Goal: Task Accomplishment & Management: Manage account settings

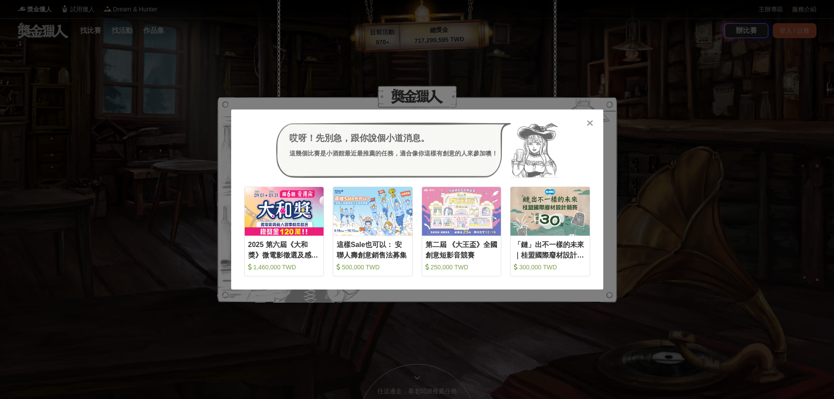
click at [537, 111] on div "哎呀！先別急，跟你說個小道消息。 這幾個比賽是小酒館最近最推薦的任務，適合像你這樣有創意的人來參加噢！ 收藏 2025 第六屆《大和獎》微電影徵選及感人實事分…" at bounding box center [417, 199] width 834 height 399
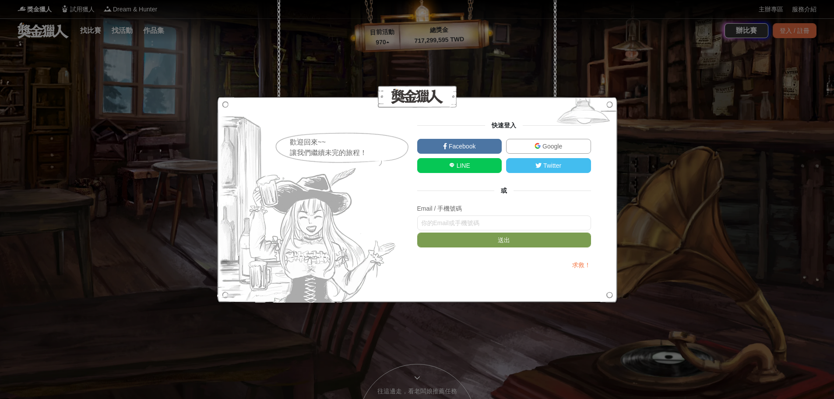
click at [537, 33] on div "歡迎回來~~ 讓我們繼續未完的旅程！ 快速登入 Facebook Google LINE Twitter 或 Email / 手機號碼 送出 求救！" at bounding box center [417, 199] width 834 height 399
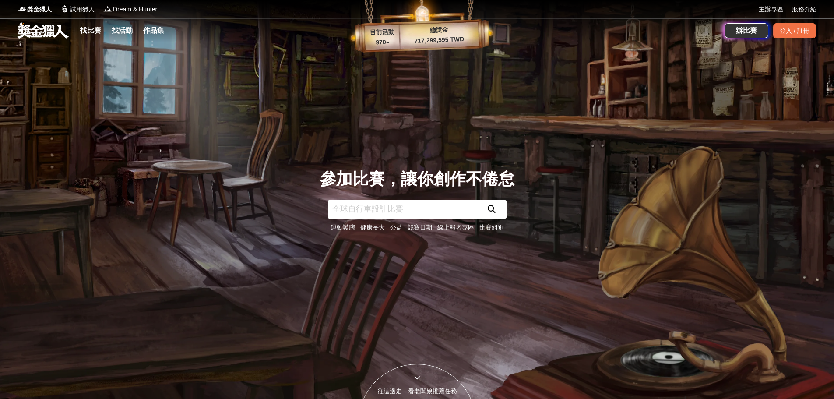
click at [537, 33] on div "登入 / 註冊" at bounding box center [795, 30] width 44 height 15
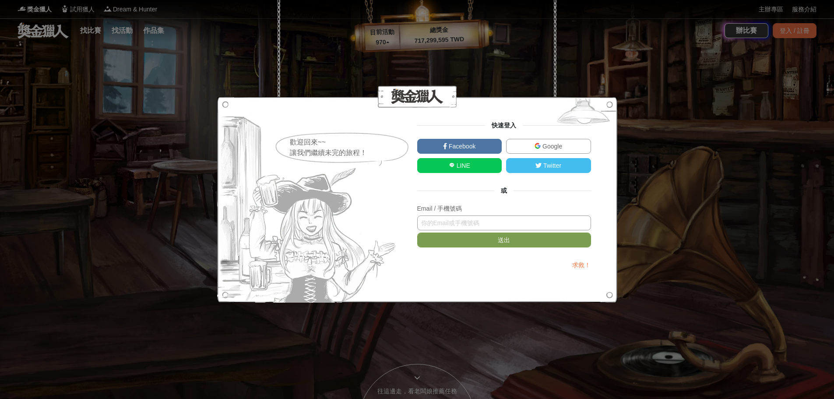
click at [475, 222] on input "text" at bounding box center [504, 222] width 174 height 15
type input "ㄑ"
type input "[EMAIL_ADDRESS][DOMAIN_NAME]"
click at [506, 244] on button "送出" at bounding box center [504, 240] width 174 height 15
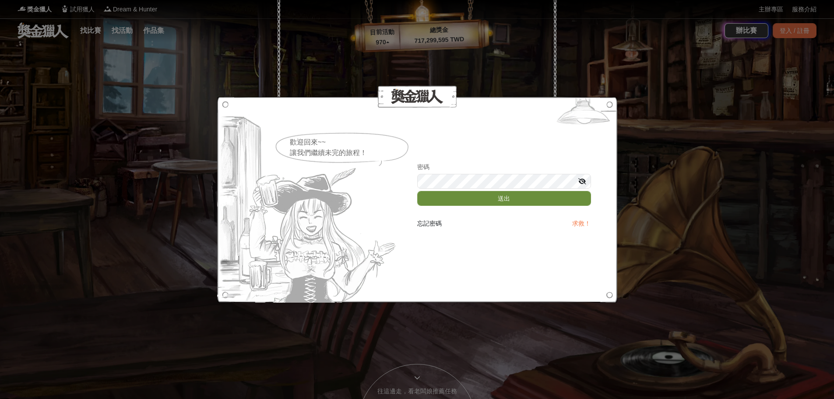
click at [500, 201] on button "送出" at bounding box center [504, 198] width 174 height 15
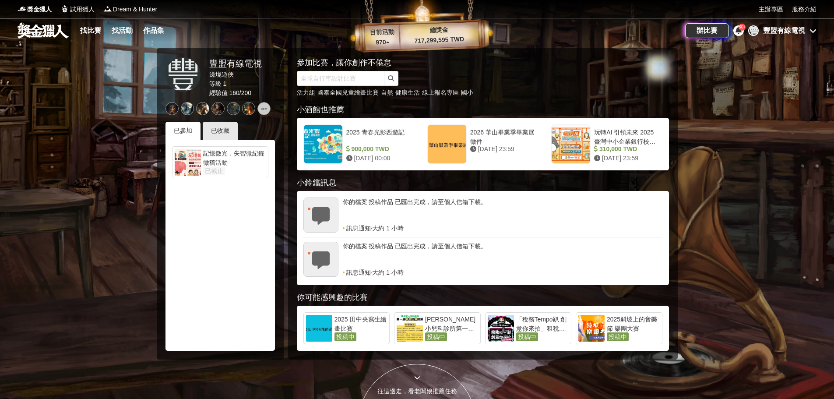
click at [220, 162] on div "記憶微光．失智微紀錄徵稿活動" at bounding box center [234, 158] width 63 height 18
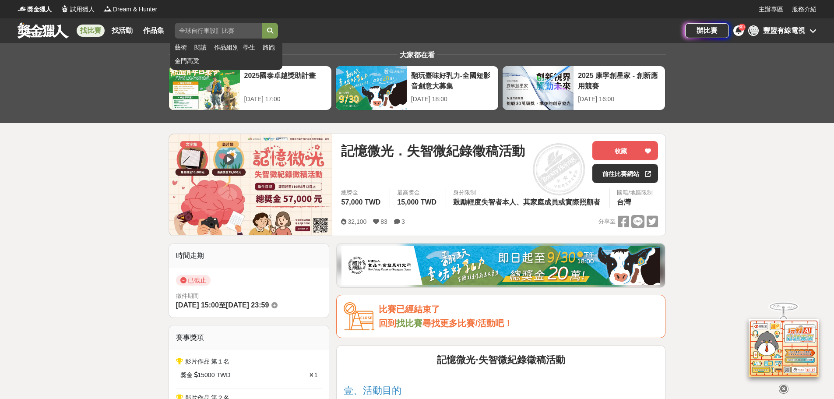
click at [225, 30] on input "search" at bounding box center [219, 31] width 88 height 16
type input "y"
type input "租稅"
click at [262, 23] on button "submit" at bounding box center [270, 31] width 16 height 16
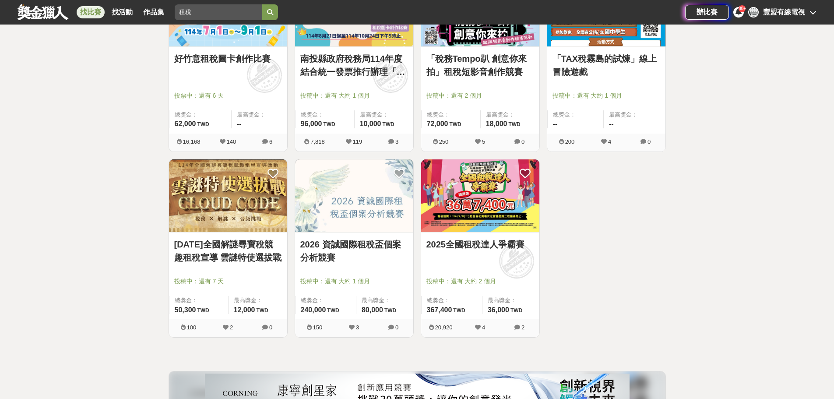
scroll to position [219, 0]
click at [478, 179] on img at bounding box center [480, 195] width 118 height 73
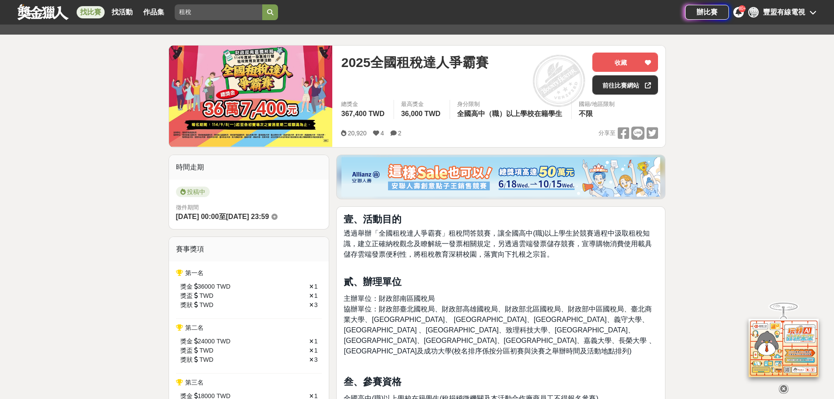
scroll to position [88, 0]
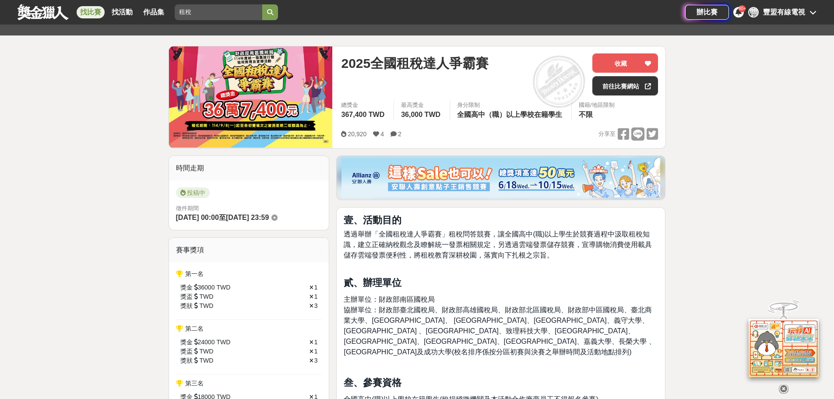
click at [537, 13] on div "豐盟有線電視" at bounding box center [784, 12] width 42 height 11
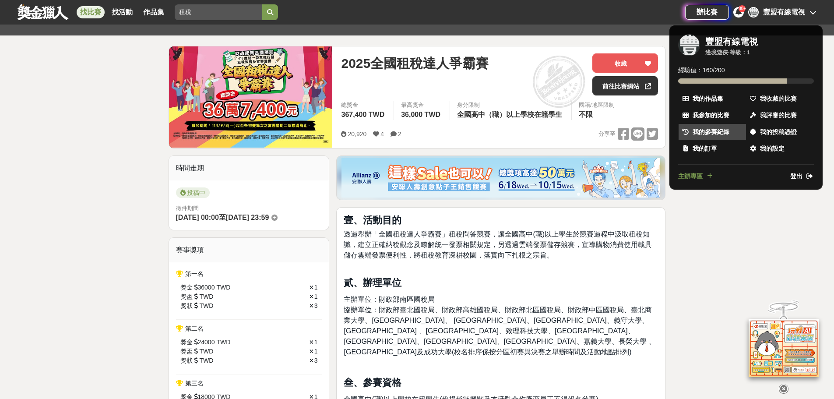
click at [537, 130] on span "我的參賽紀錄" at bounding box center [711, 131] width 37 height 9
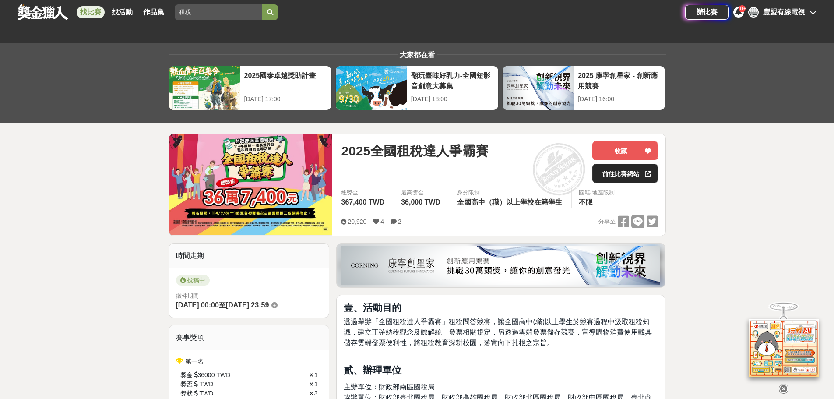
click at [537, 175] on link "前往比賽網站" at bounding box center [625, 173] width 66 height 19
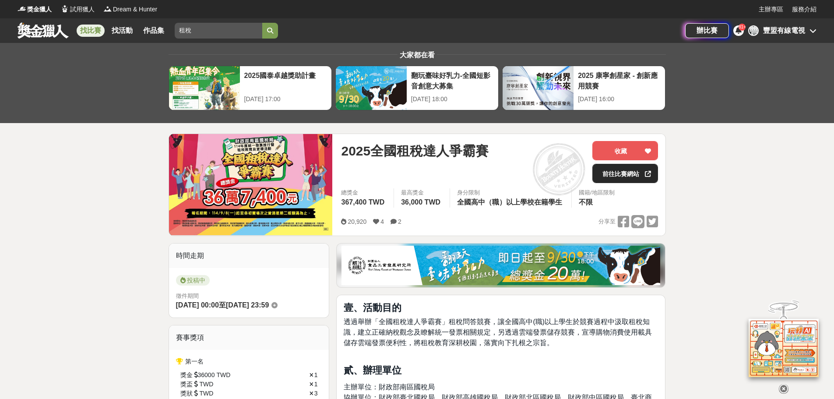
click at [537, 176] on link "前往比賽網站" at bounding box center [625, 173] width 66 height 19
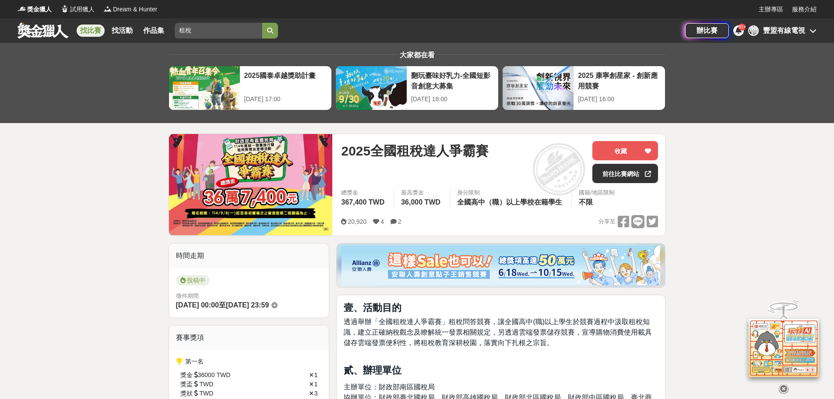
click at [198, 277] on span "投稿中" at bounding box center [193, 280] width 34 height 11
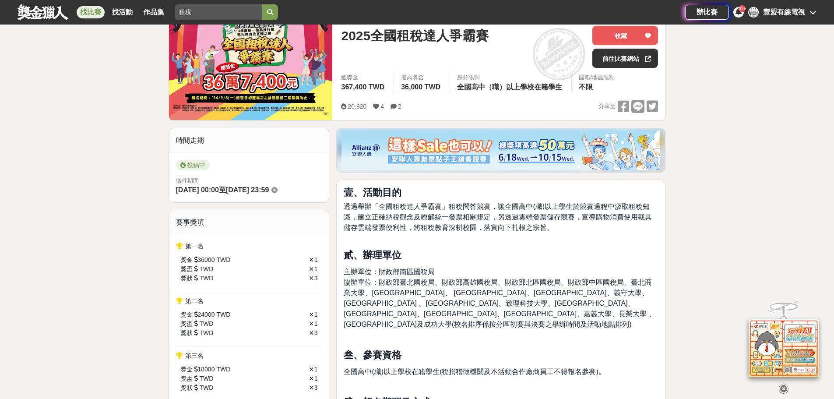
scroll to position [131, 0]
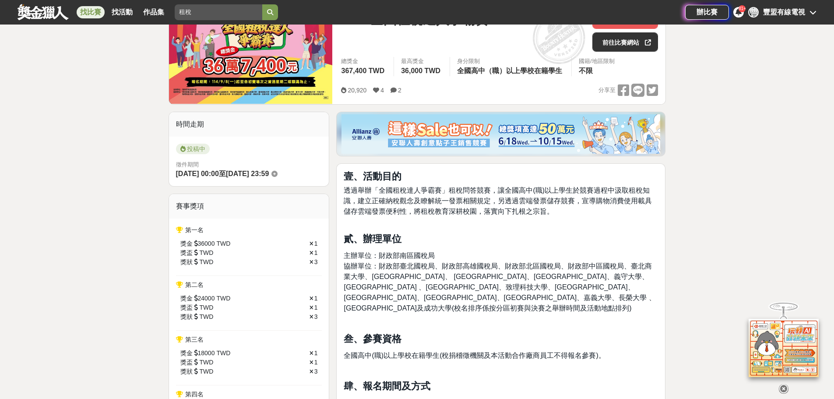
click at [278, 171] on icon at bounding box center [274, 174] width 6 height 6
